Goal: Register for event/course: Register for event/course

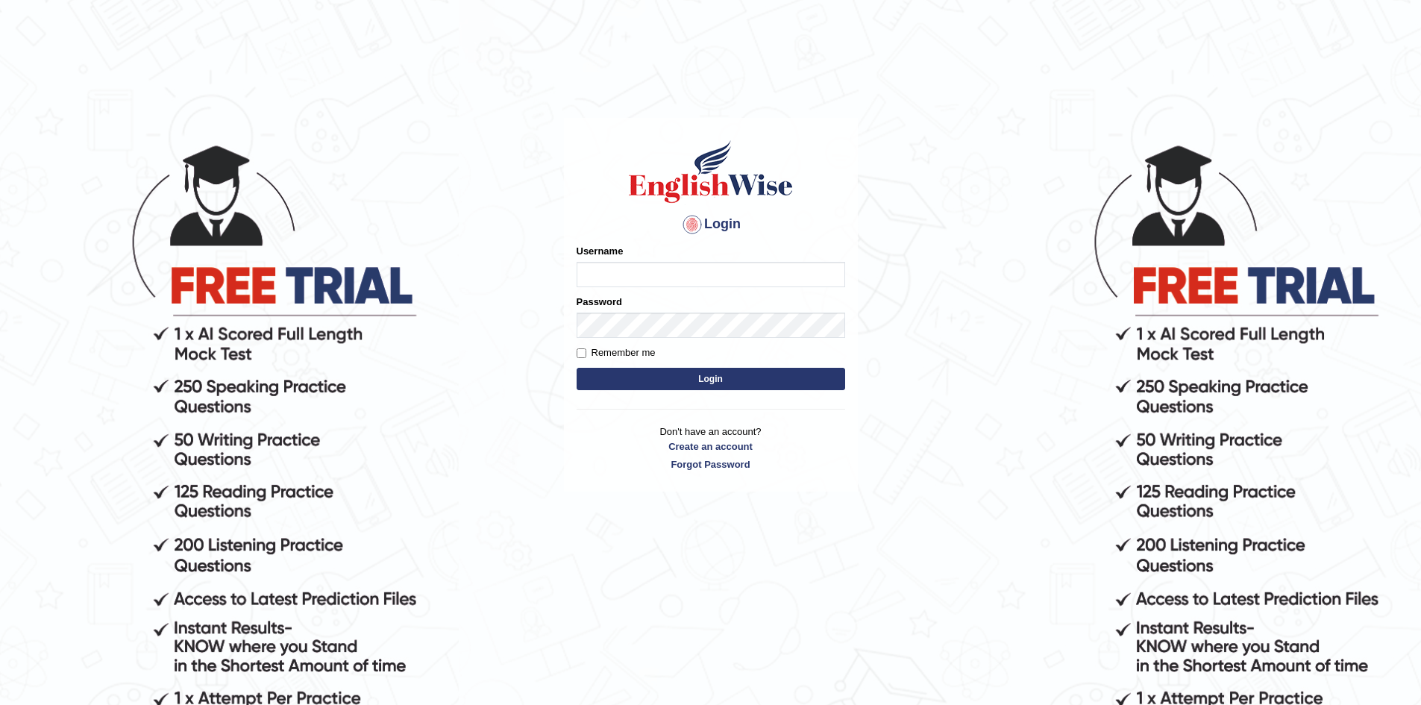
type input "Aliceenyonam"
click at [608, 375] on button "Login" at bounding box center [711, 379] width 268 height 22
type input "Aliceenyonam"
click at [741, 383] on button "Login" at bounding box center [711, 379] width 268 height 22
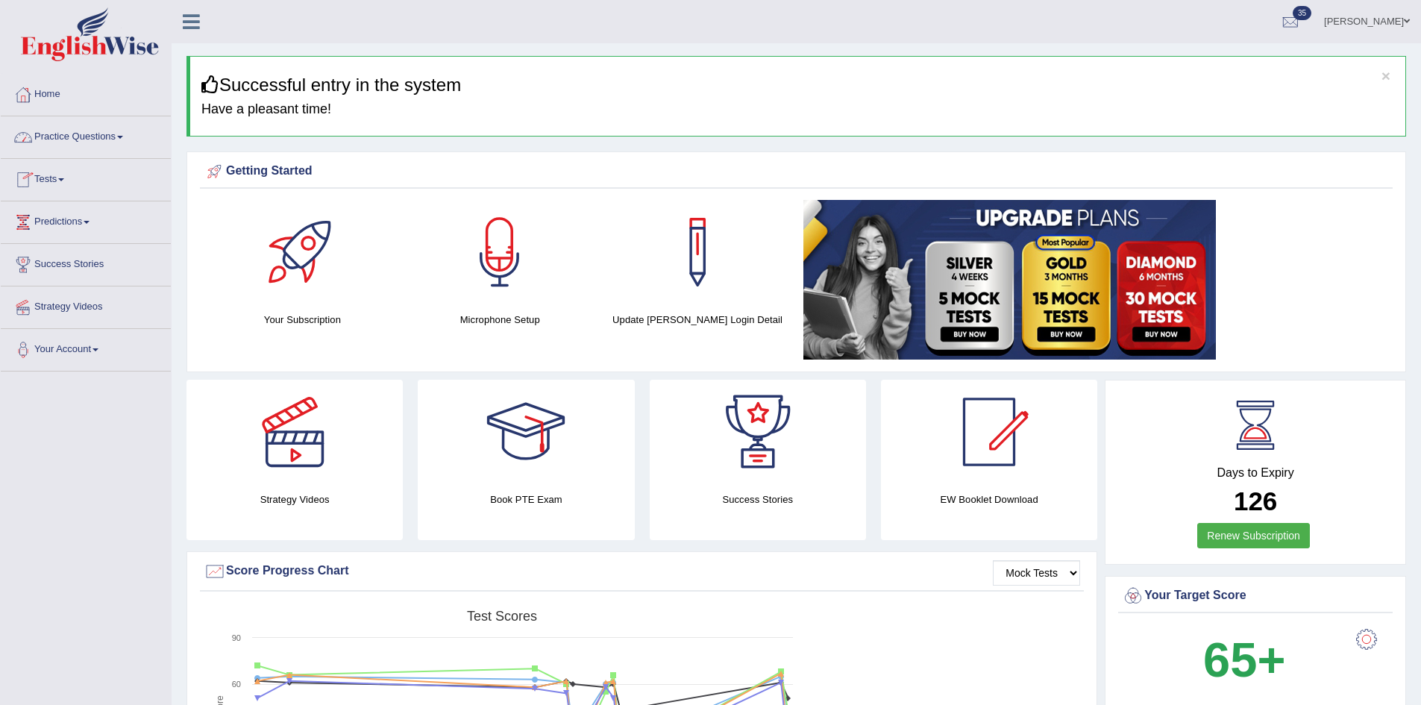
click at [40, 173] on link "Tests" at bounding box center [86, 177] width 170 height 37
click at [82, 240] on link "Take Mock Test" at bounding box center [97, 240] width 139 height 27
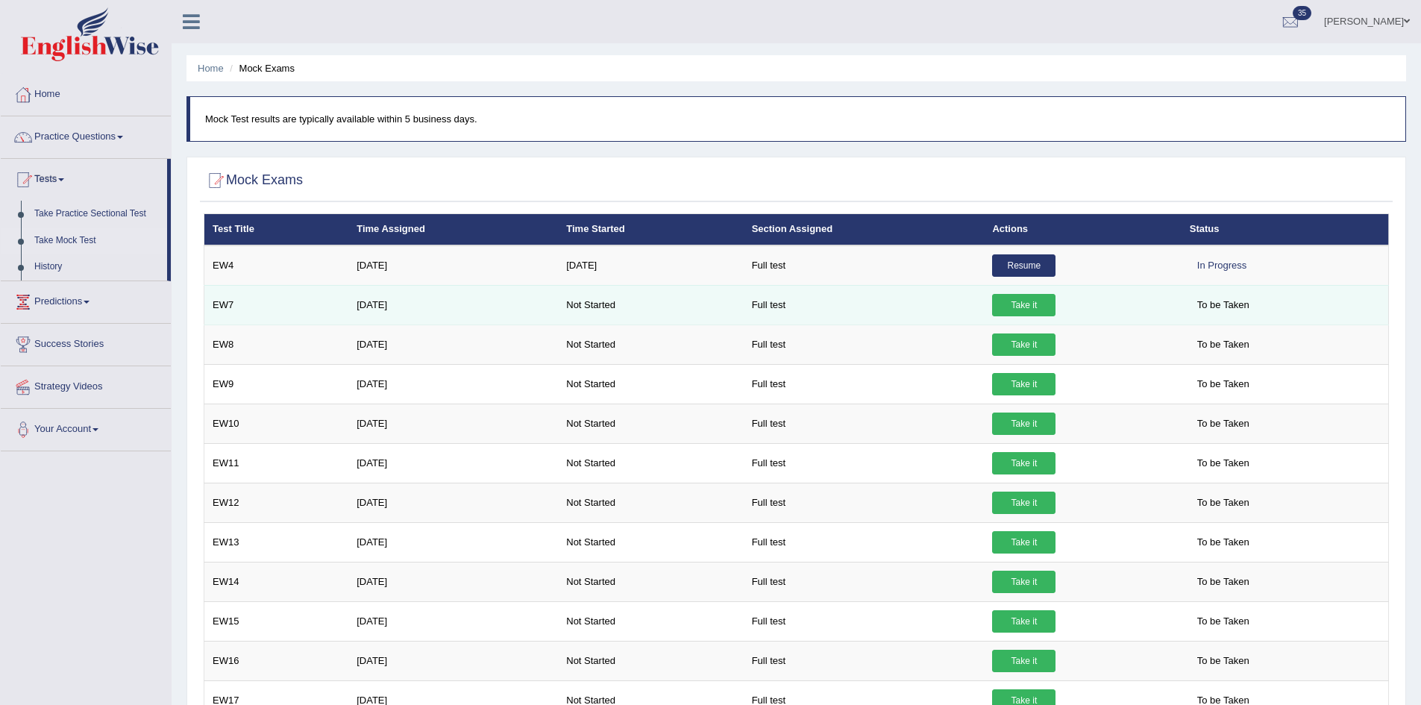
click at [1029, 301] on link "Take it" at bounding box center [1023, 305] width 63 height 22
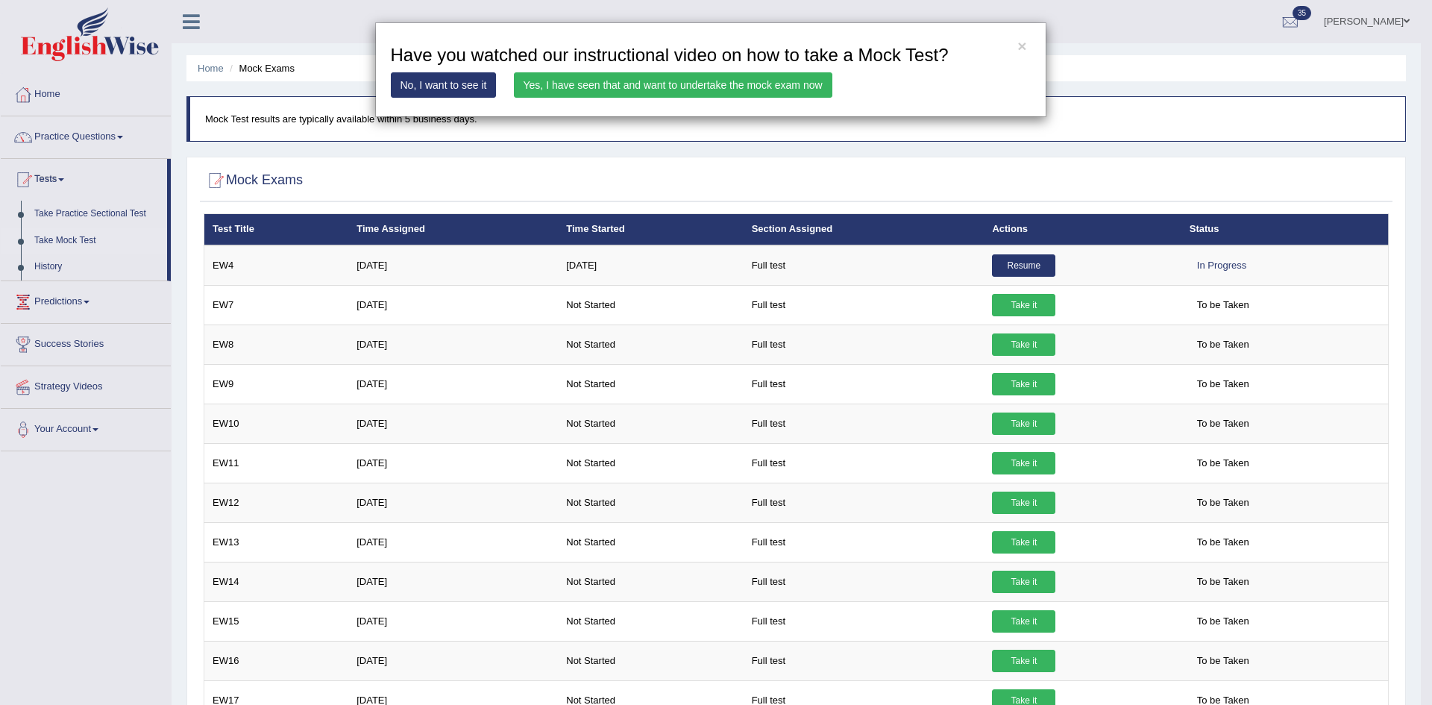
click at [745, 79] on link "Yes, I have seen that and want to undertake the mock exam now" at bounding box center [673, 84] width 318 height 25
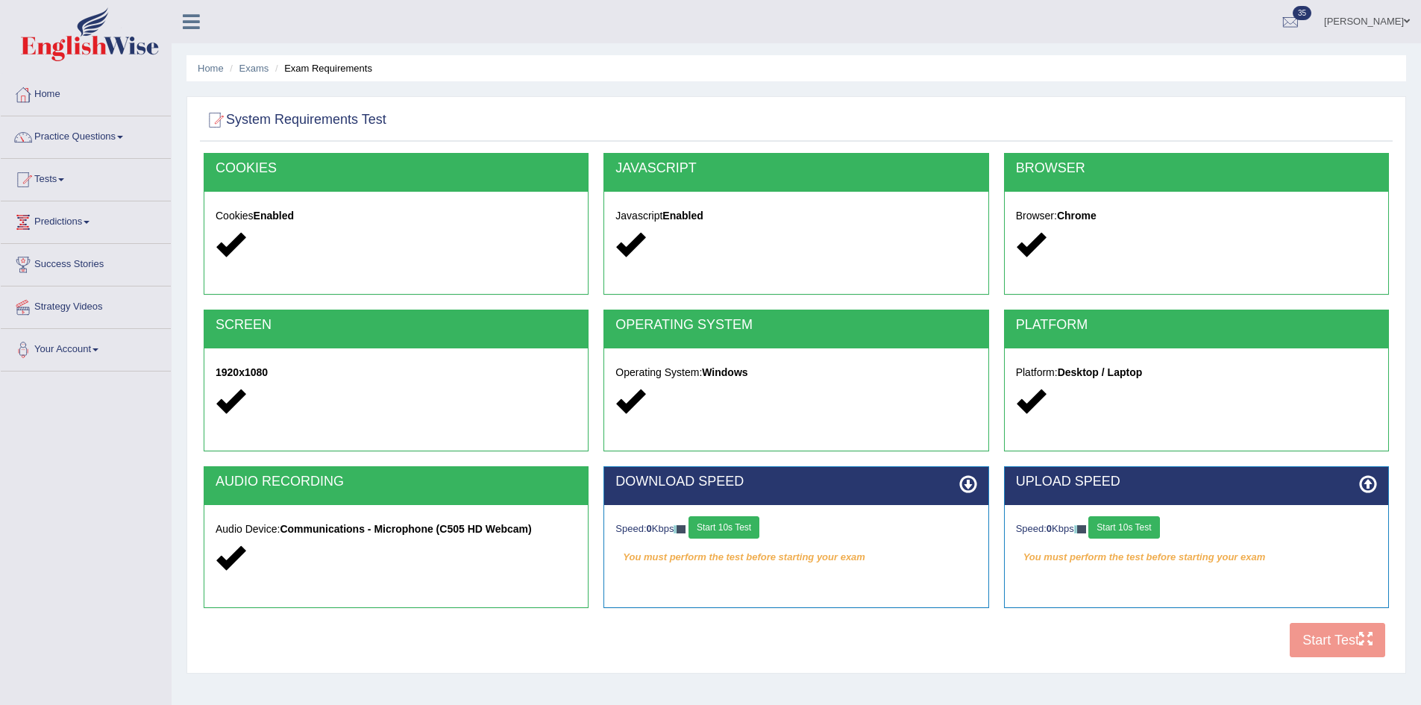
click at [738, 527] on button "Start 10s Test" at bounding box center [723, 527] width 71 height 22
click at [769, 521] on button "Start 10s Test" at bounding box center [745, 527] width 71 height 22
click at [1134, 528] on button "Start 10s Test" at bounding box center [1123, 527] width 71 height 22
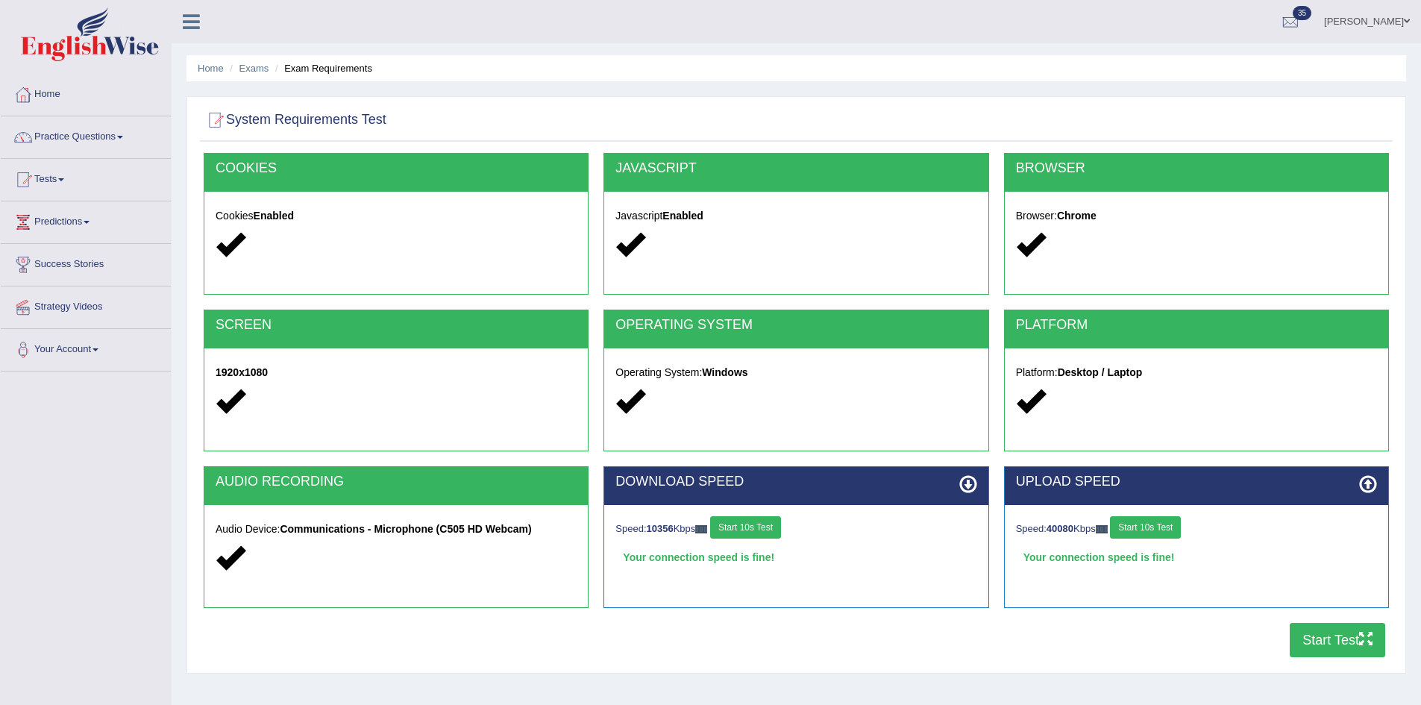
click at [744, 518] on button "Start 10s Test" at bounding box center [745, 527] width 71 height 22
click at [1320, 644] on button "Start Test" at bounding box center [1337, 640] width 95 height 34
